Goal: Task Accomplishment & Management: Manage account settings

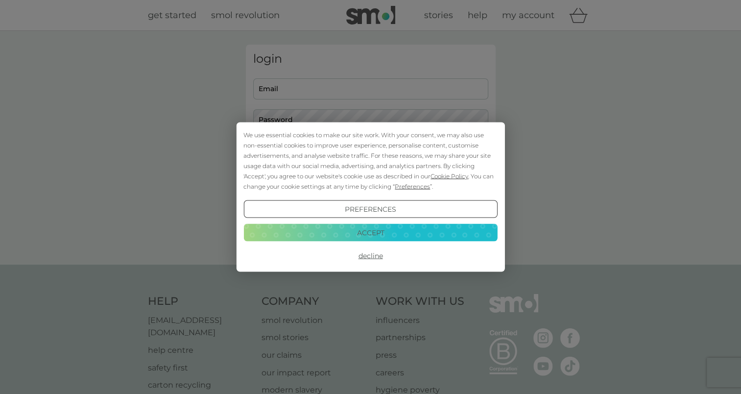
type input "[EMAIL_ADDRESS][DOMAIN_NAME]"
click at [368, 156] on div "We use essential cookies to make our site work. With your consent, we may also …" at bounding box center [370, 161] width 254 height 62
click at [370, 257] on button "Decline" at bounding box center [370, 256] width 254 height 18
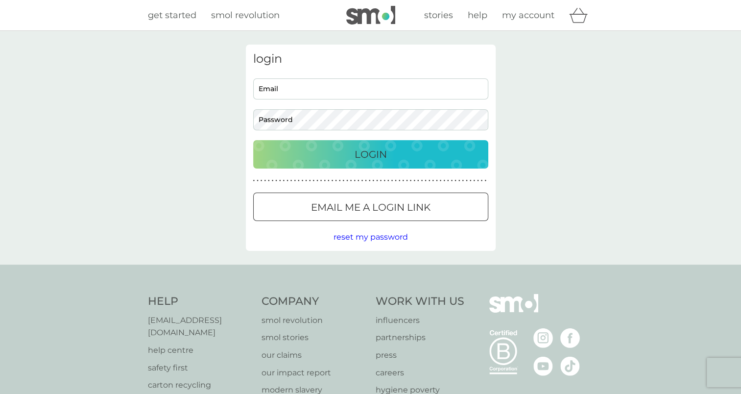
type input "htrelease294@gmail.com"
click at [363, 209] on div at bounding box center [370, 207] width 35 height 10
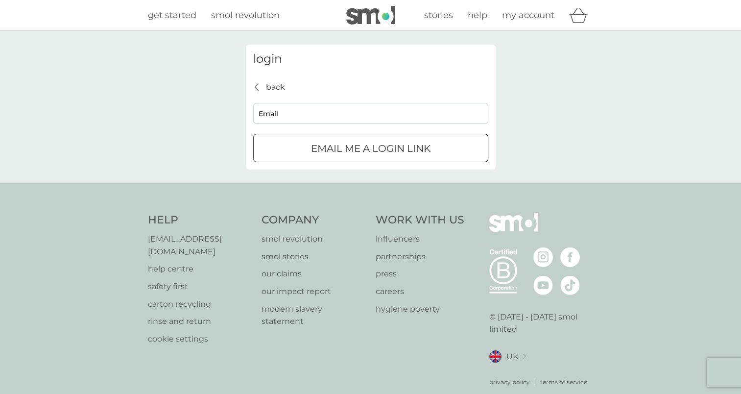
click at [257, 83] on icon "back" at bounding box center [257, 87] width 4 height 8
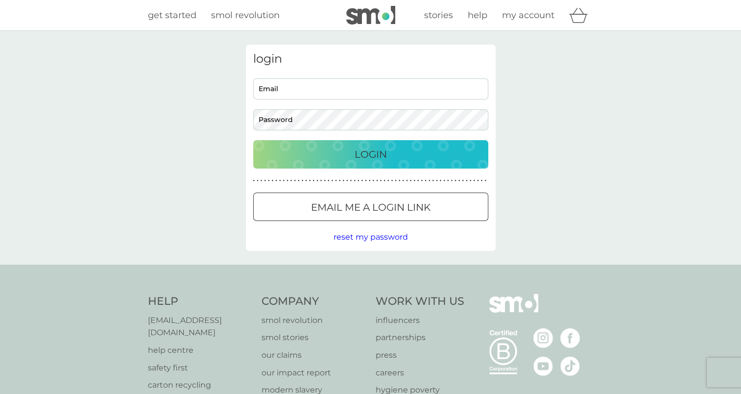
type input "htrelease294@gmail.com"
click at [299, 155] on div "Login" at bounding box center [370, 154] width 215 height 16
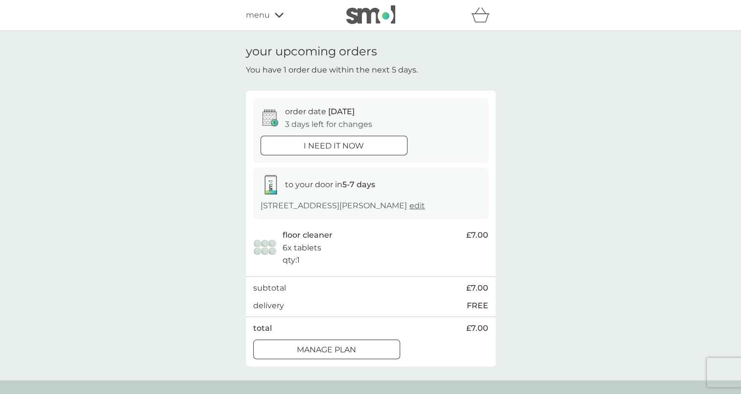
click at [316, 349] on div at bounding box center [326, 349] width 35 height 10
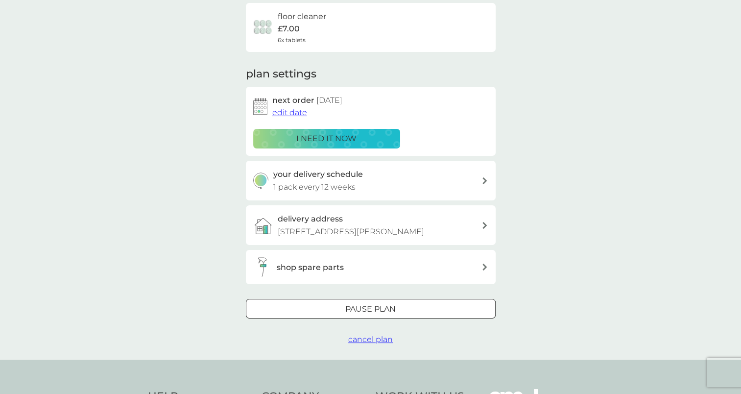
scroll to position [81, 0]
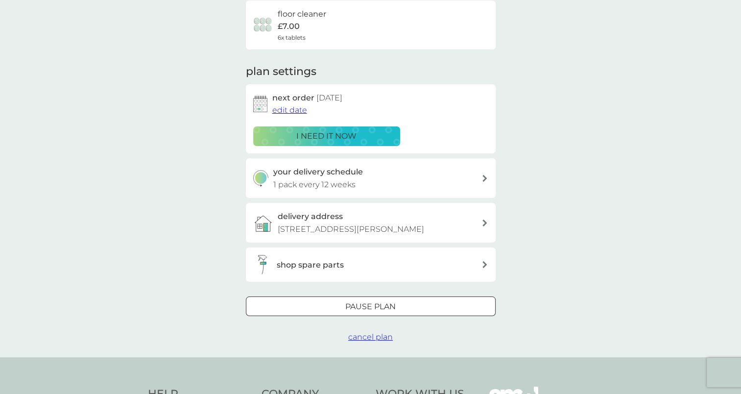
click at [286, 111] on span "edit date" at bounding box center [289, 109] width 35 height 9
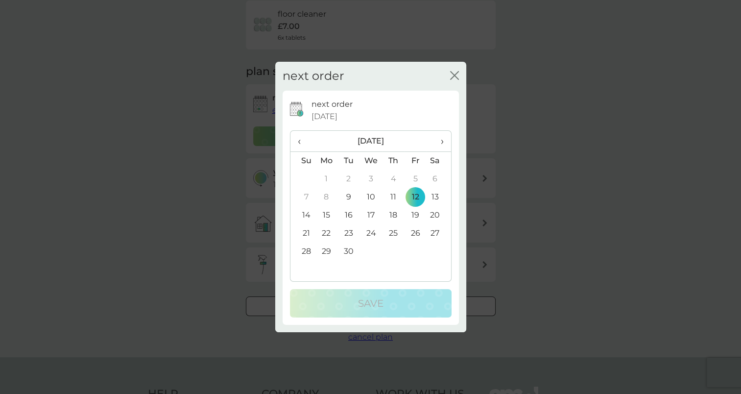
click at [440, 142] on span "›" at bounding box center [438, 141] width 10 height 21
click at [371, 196] on td "10" at bounding box center [370, 197] width 23 height 18
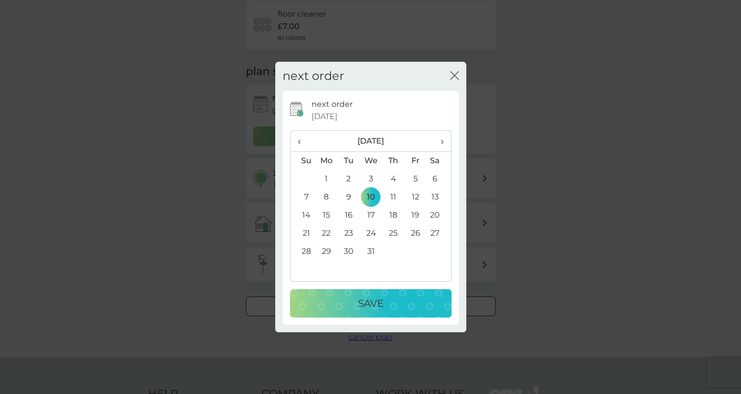
click at [381, 300] on p "Save" at bounding box center [370, 303] width 25 height 16
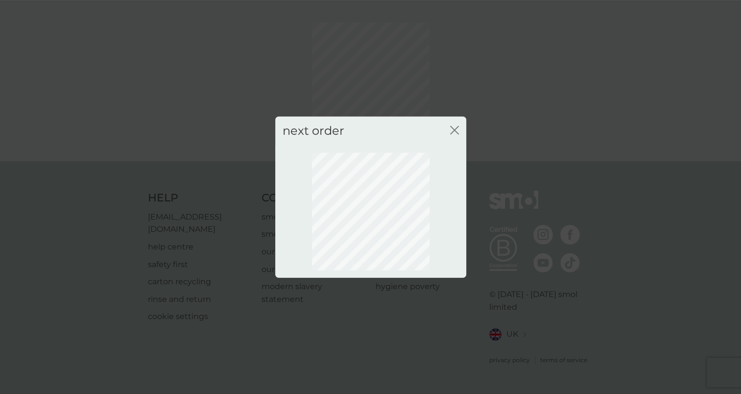
scroll to position [17, 0]
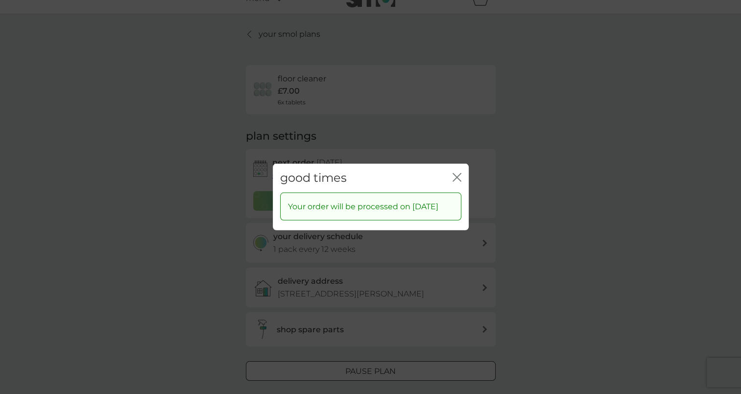
click at [455, 175] on button "close" at bounding box center [456, 178] width 9 height 10
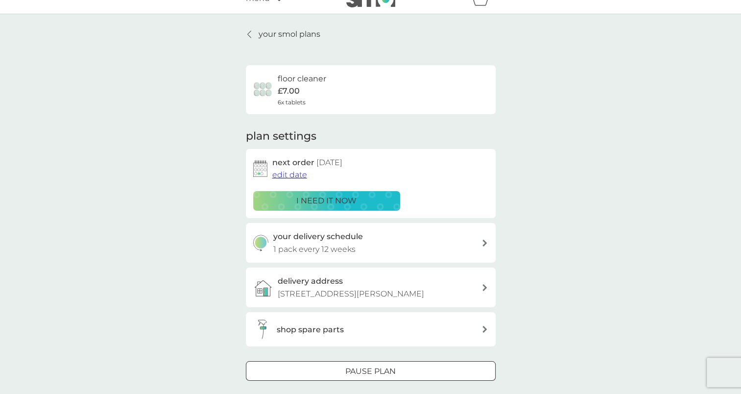
click at [248, 32] on icon at bounding box center [249, 34] width 4 height 8
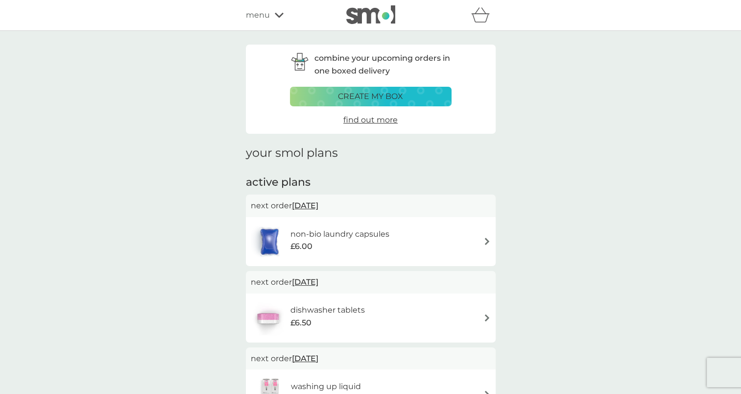
click at [487, 239] on img at bounding box center [486, 240] width 7 height 7
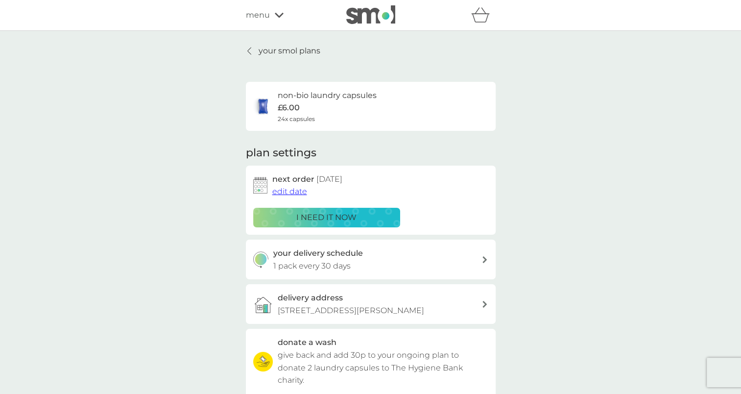
click at [288, 193] on span "edit date" at bounding box center [289, 191] width 35 height 9
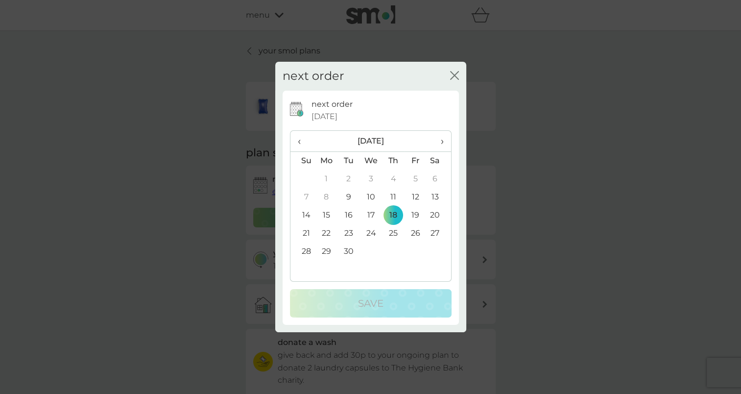
click at [441, 142] on span "›" at bounding box center [438, 141] width 10 height 21
click at [393, 234] on td "23" at bounding box center [393, 233] width 22 height 18
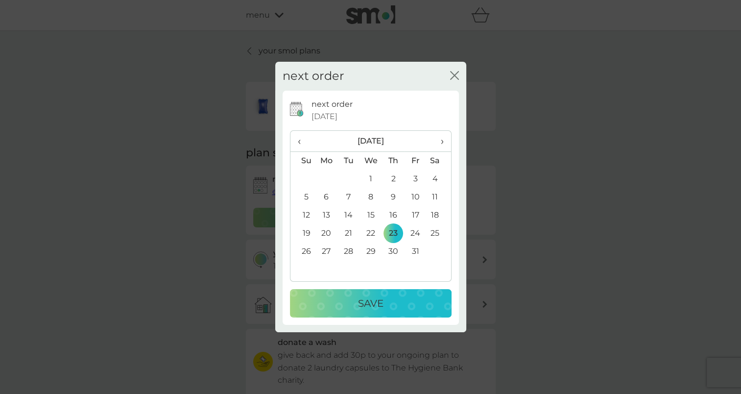
click at [372, 300] on p "Save" at bounding box center [370, 303] width 25 height 16
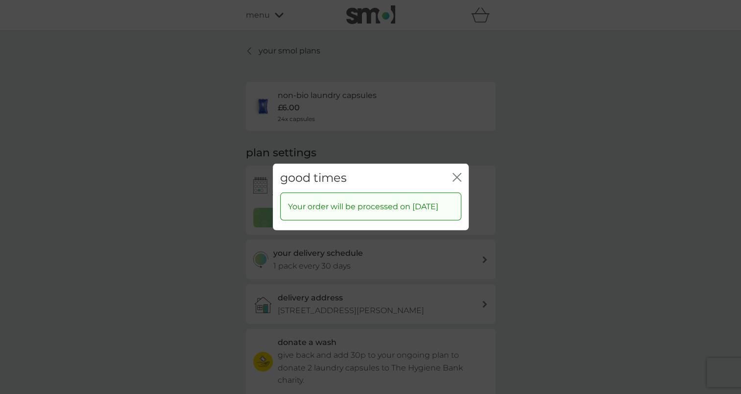
click at [454, 173] on icon "close" at bounding box center [456, 177] width 9 height 9
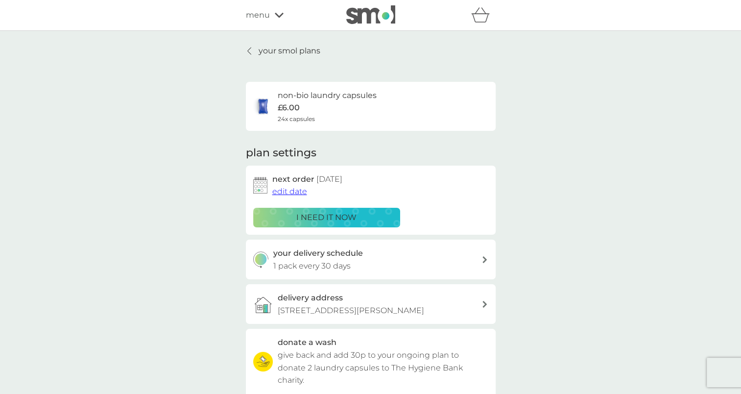
click at [247, 51] on icon at bounding box center [248, 50] width 3 height 7
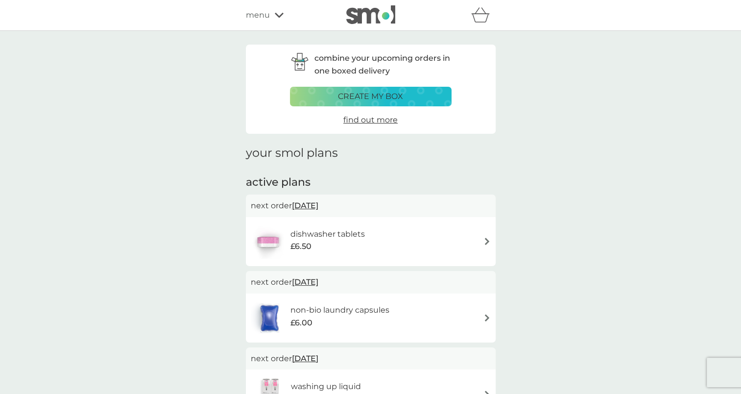
click at [486, 242] on img at bounding box center [486, 240] width 7 height 7
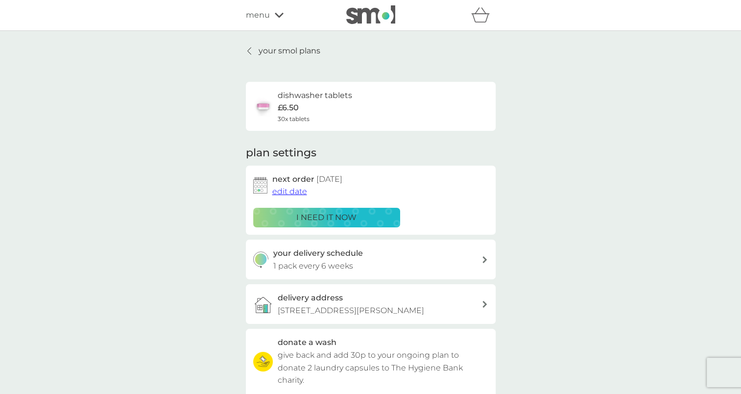
click at [297, 191] on span "edit date" at bounding box center [289, 191] width 35 height 9
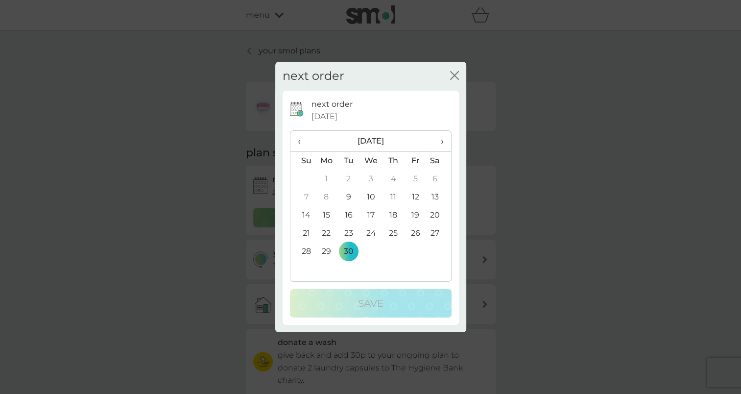
click at [441, 141] on span "›" at bounding box center [438, 141] width 10 height 21
click at [393, 232] on td "23" at bounding box center [393, 233] width 22 height 18
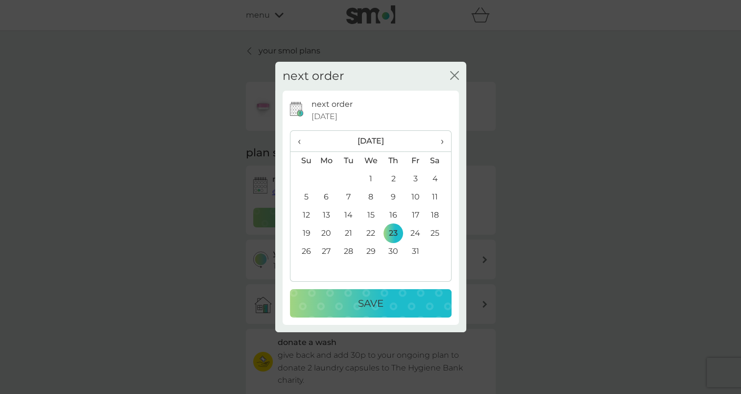
click at [356, 305] on div "Save" at bounding box center [371, 303] width 142 height 16
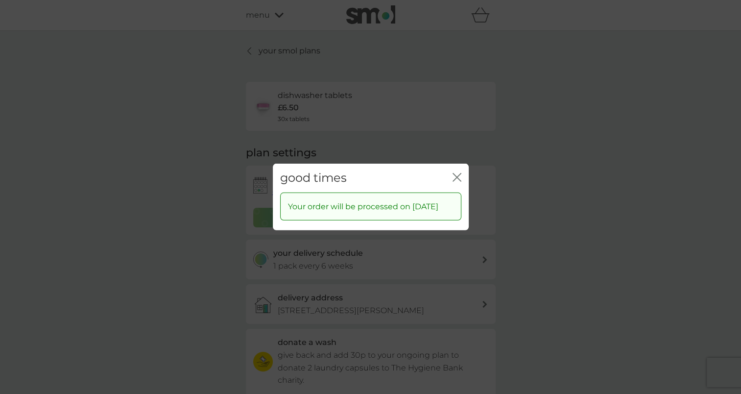
click at [457, 173] on icon "close" at bounding box center [459, 177] width 4 height 8
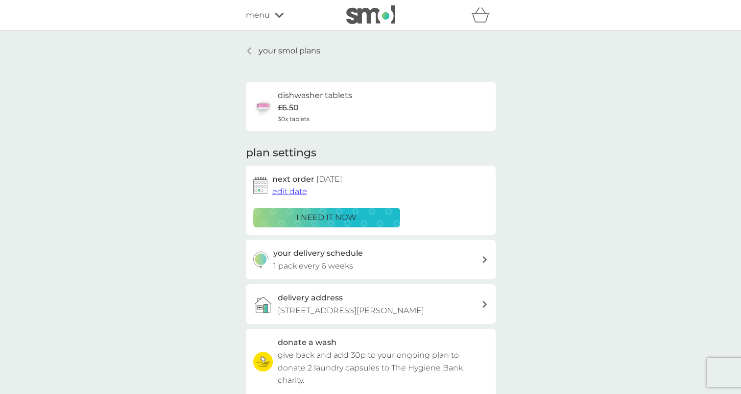
click at [250, 50] on icon at bounding box center [249, 51] width 4 height 8
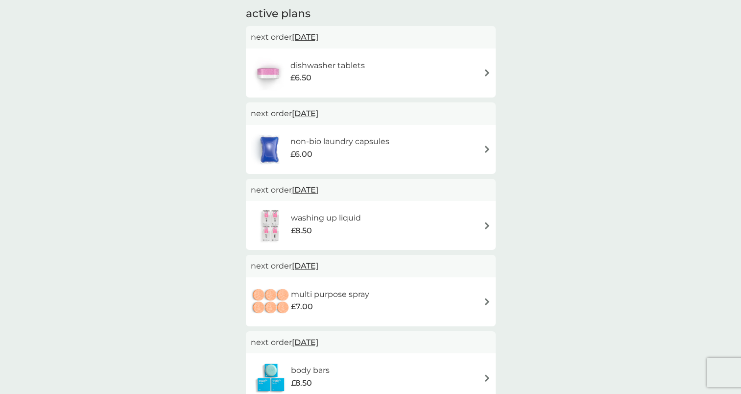
scroll to position [170, 0]
click at [486, 221] on img at bounding box center [486, 223] width 7 height 7
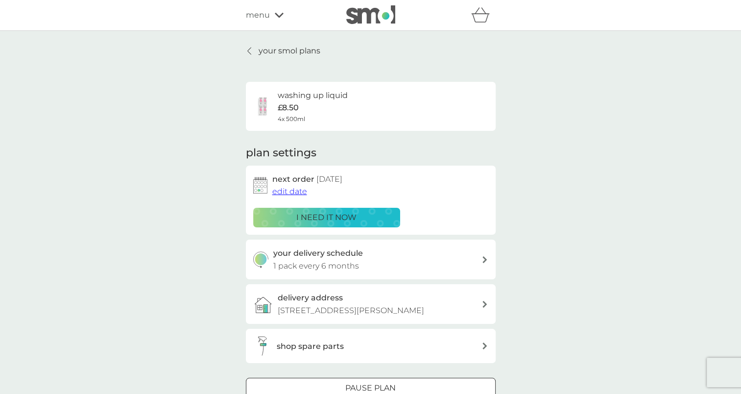
click at [291, 189] on span "edit date" at bounding box center [289, 191] width 35 height 9
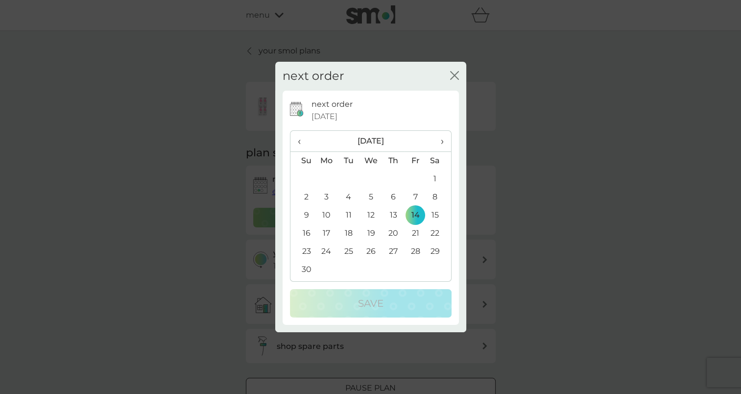
click at [298, 141] on span "‹" at bounding box center [303, 141] width 10 height 21
click at [392, 233] on td "23" at bounding box center [393, 233] width 22 height 18
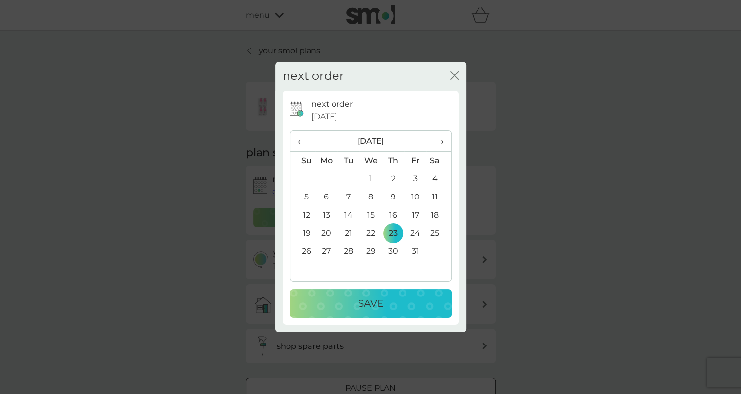
click at [394, 235] on td "23" at bounding box center [393, 233] width 22 height 18
click at [348, 302] on div "Save" at bounding box center [371, 303] width 142 height 16
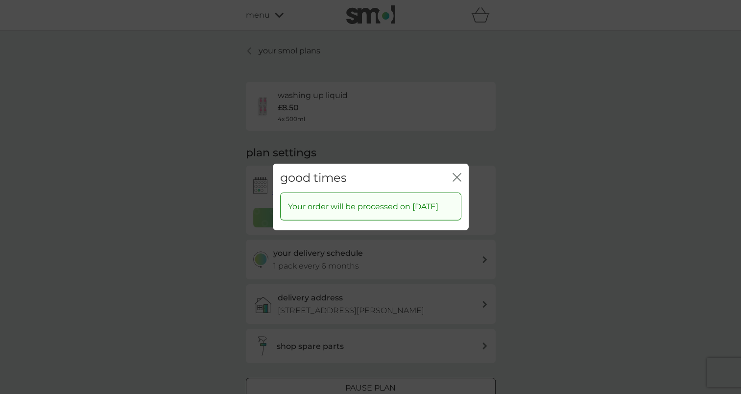
click at [456, 173] on icon "close" at bounding box center [456, 177] width 9 height 9
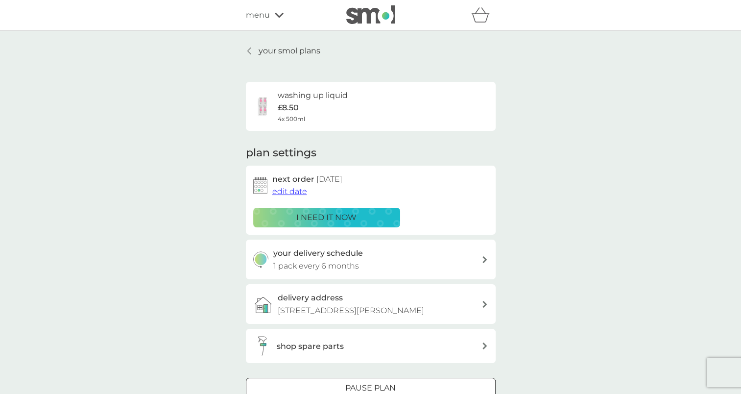
click at [250, 49] on icon at bounding box center [249, 51] width 4 height 8
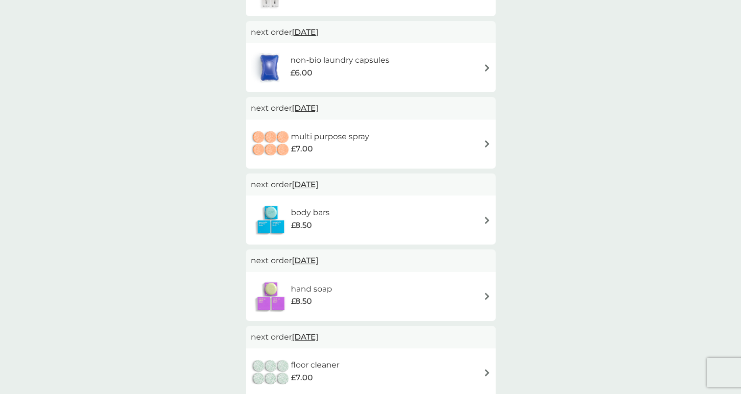
scroll to position [331, 0]
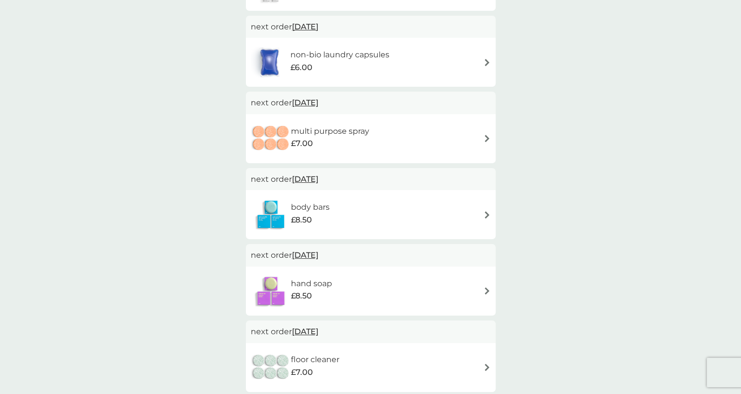
click at [487, 138] on img at bounding box center [486, 138] width 7 height 7
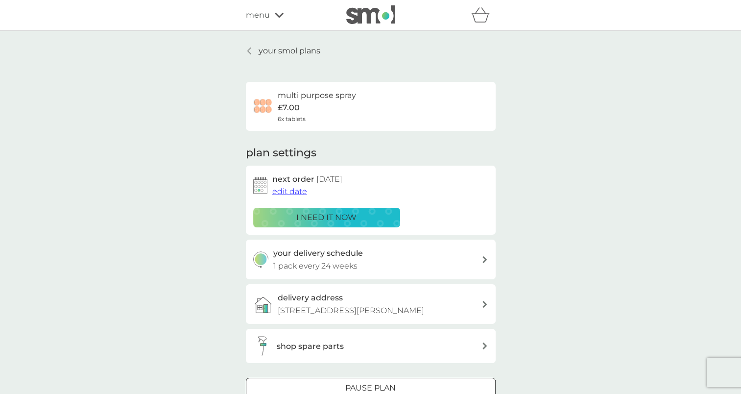
click at [294, 192] on span "edit date" at bounding box center [289, 191] width 35 height 9
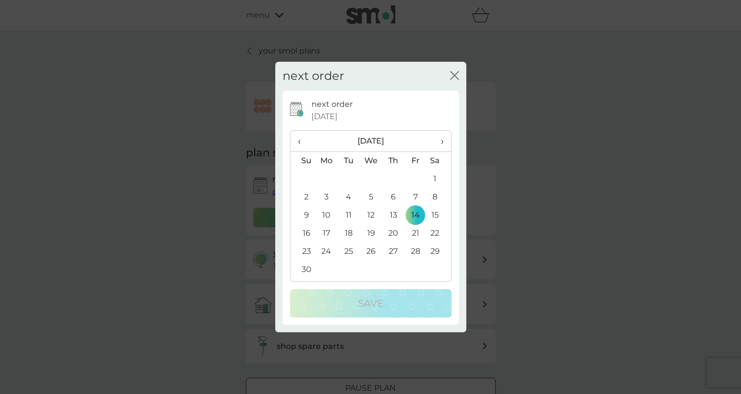
click at [443, 141] on th "›" at bounding box center [438, 141] width 24 height 21
click at [374, 197] on td "10" at bounding box center [370, 197] width 23 height 18
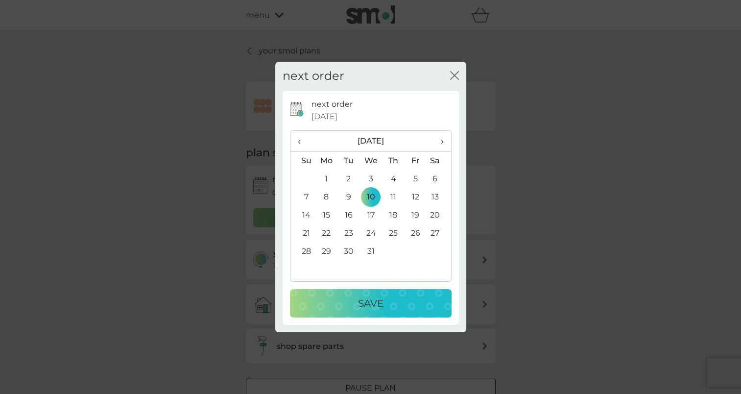
click at [369, 305] on p "Save" at bounding box center [370, 303] width 25 height 16
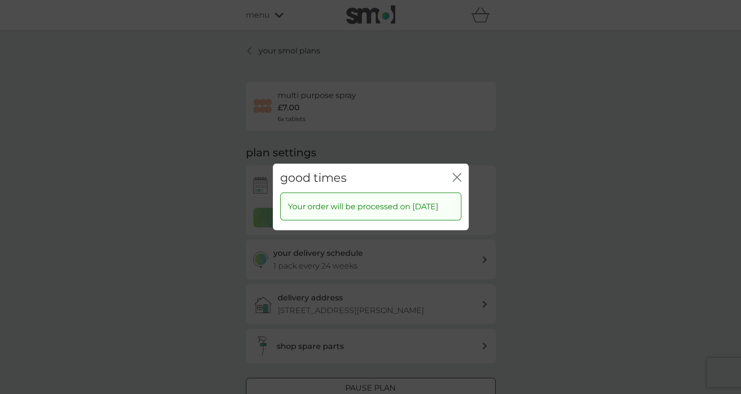
click at [455, 173] on icon "close" at bounding box center [455, 177] width 4 height 8
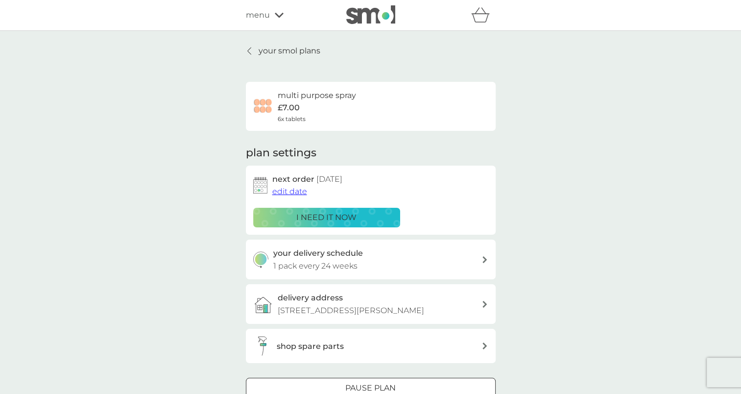
click at [250, 49] on icon at bounding box center [249, 51] width 4 height 8
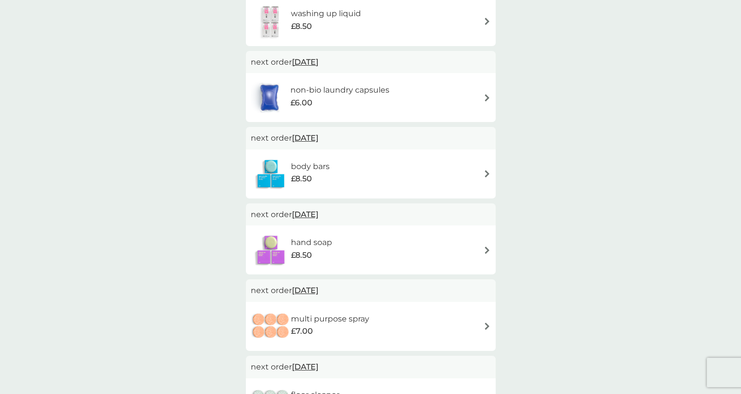
scroll to position [301, 0]
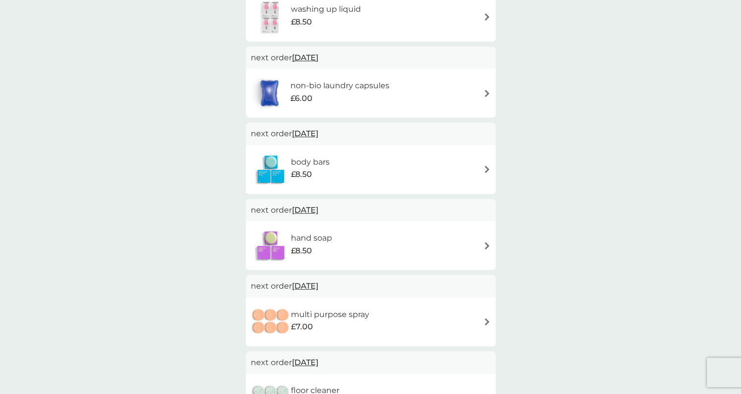
click at [487, 169] on img at bounding box center [486, 168] width 7 height 7
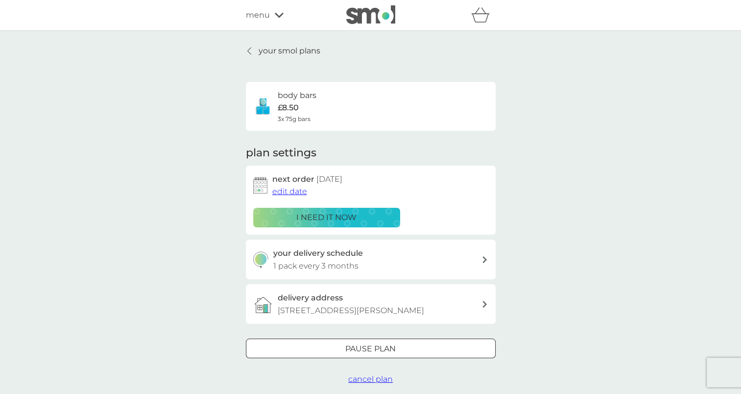
click at [286, 191] on span "edit date" at bounding box center [289, 191] width 35 height 9
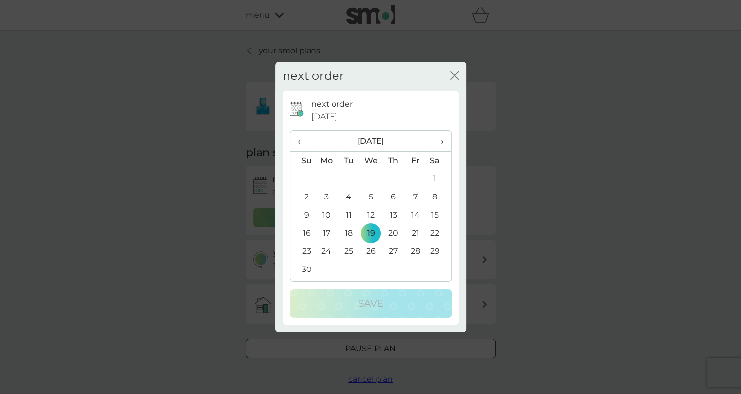
click at [441, 140] on span "›" at bounding box center [438, 141] width 10 height 21
click at [371, 197] on td "10" at bounding box center [370, 197] width 23 height 18
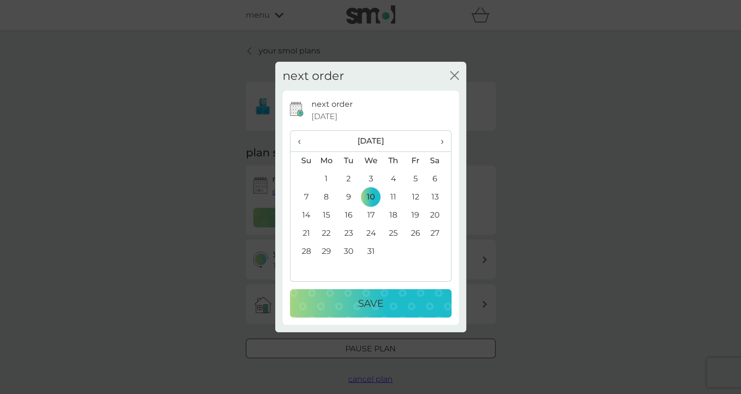
click at [364, 303] on p "Save" at bounding box center [370, 303] width 25 height 16
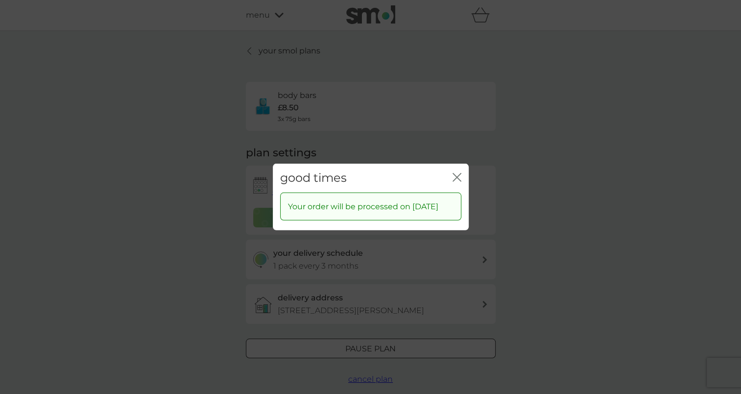
click at [456, 173] on icon "close" at bounding box center [455, 177] width 4 height 8
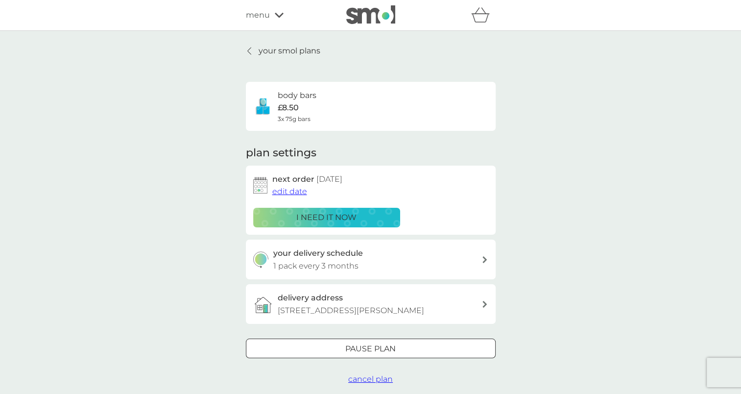
click at [247, 47] on icon at bounding box center [249, 51] width 4 height 8
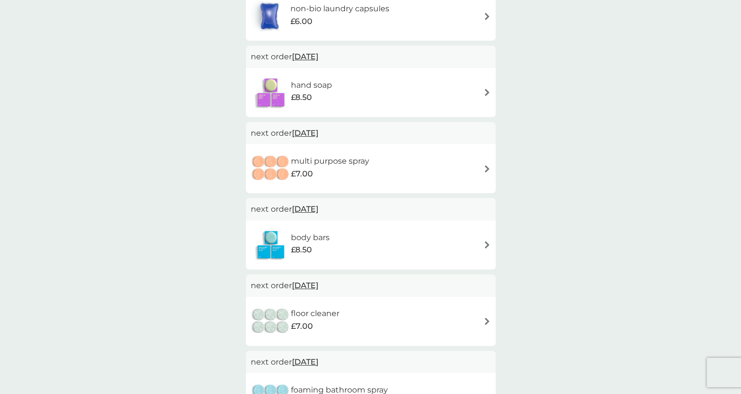
scroll to position [375, 0]
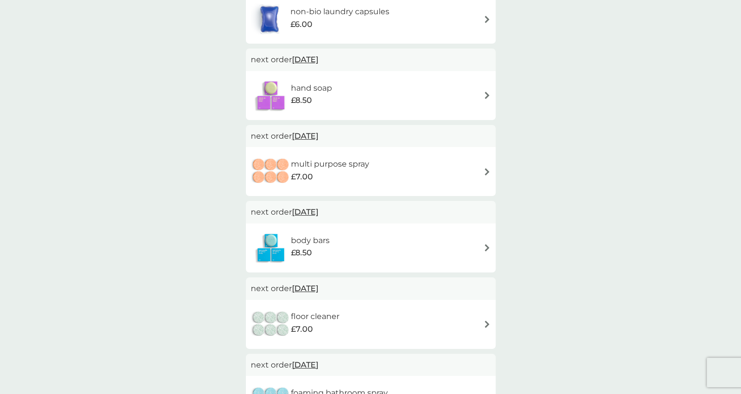
click at [488, 93] on img at bounding box center [486, 95] width 7 height 7
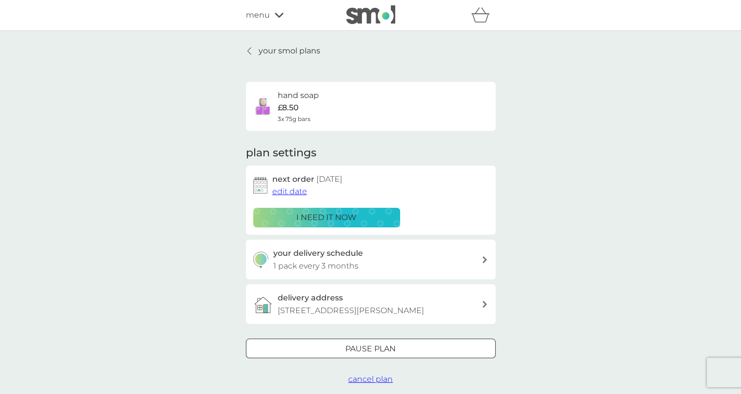
click at [290, 192] on span "edit date" at bounding box center [289, 191] width 35 height 9
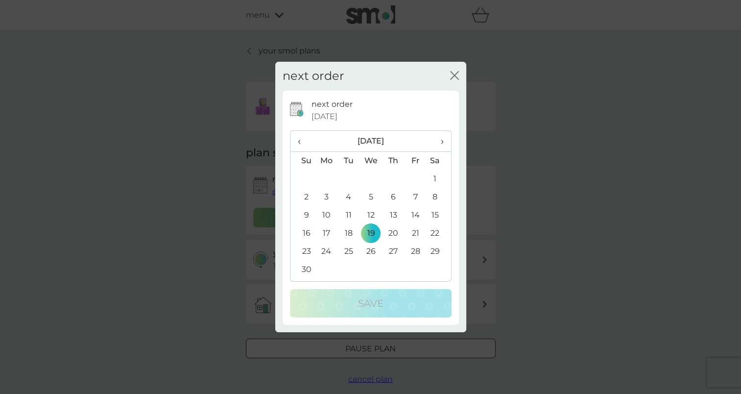
click at [440, 144] on span "›" at bounding box center [438, 141] width 10 height 21
click at [371, 200] on td "10" at bounding box center [370, 197] width 23 height 18
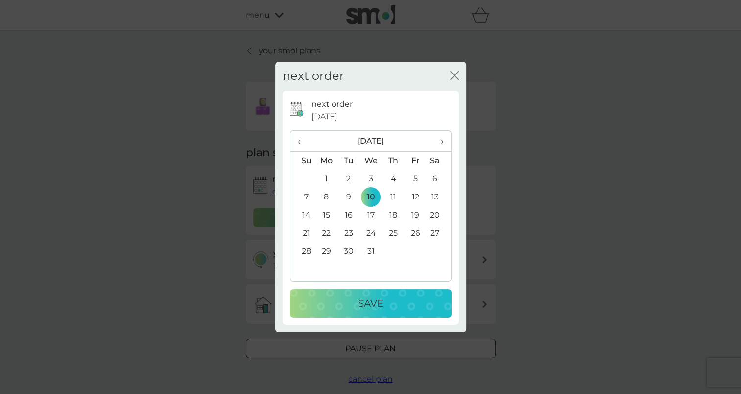
click at [367, 302] on p "Save" at bounding box center [370, 303] width 25 height 16
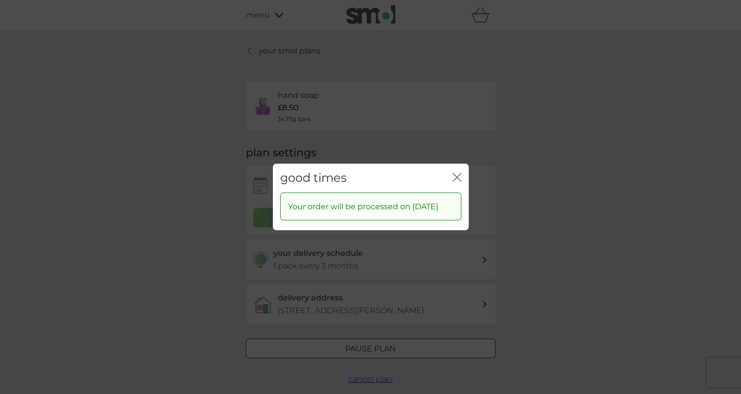
click at [454, 173] on icon "close" at bounding box center [456, 177] width 9 height 9
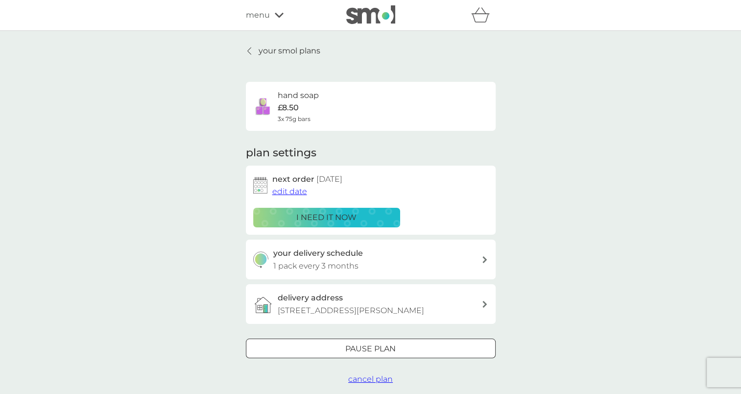
click at [246, 51] on div at bounding box center [249, 51] width 7 height 8
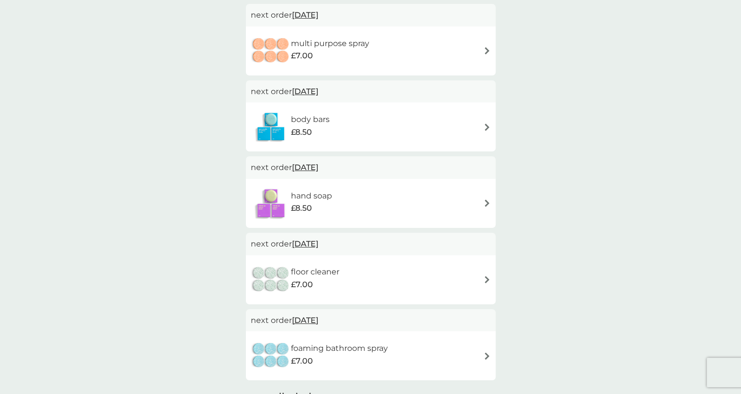
scroll to position [113, 0]
